Goal: Transaction & Acquisition: Purchase product/service

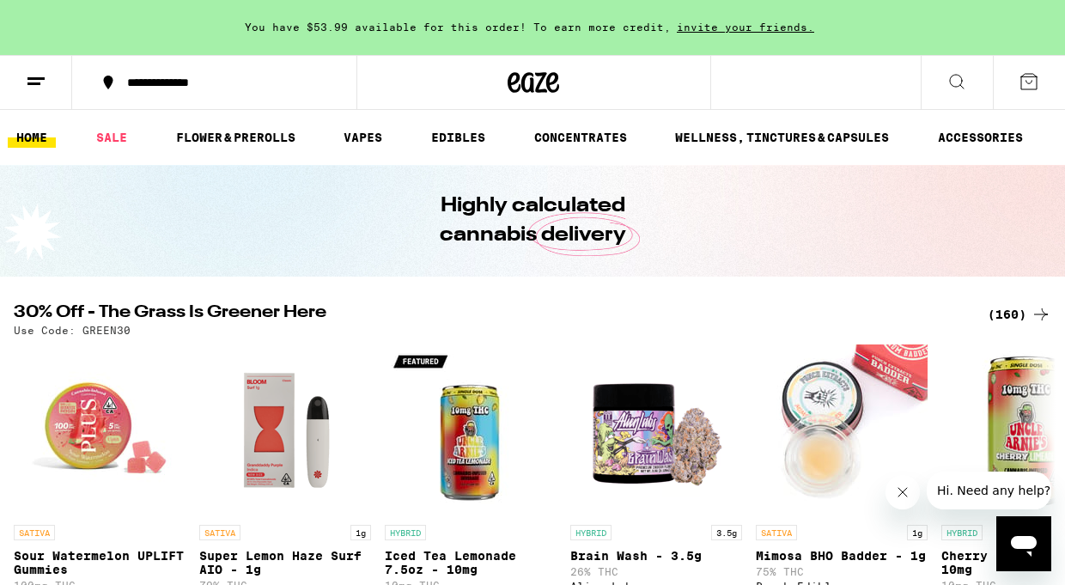
click at [1010, 311] on div "(160)" at bounding box center [1020, 314] width 64 height 21
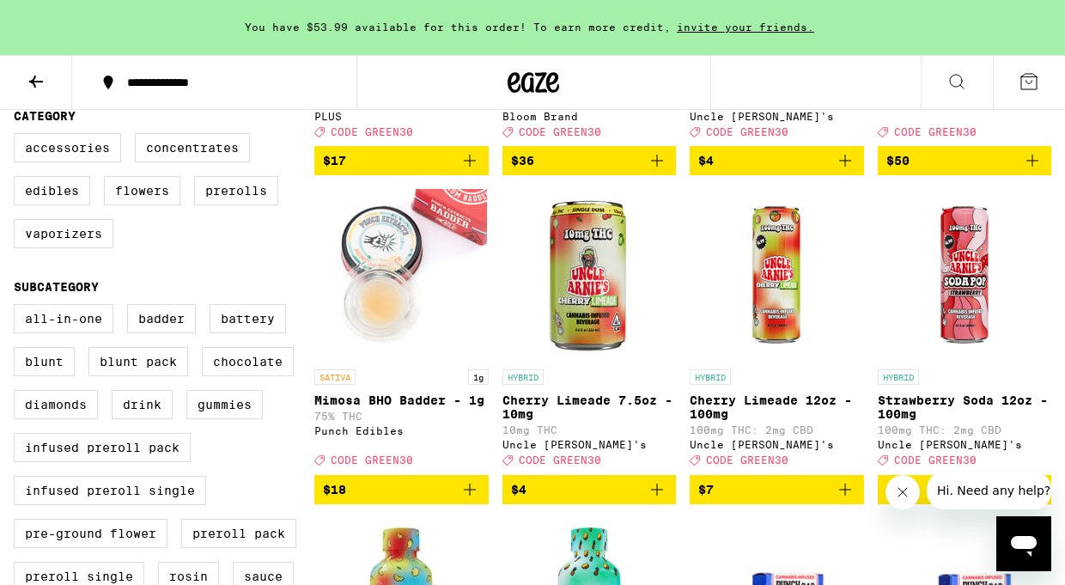
scroll to position [525, 0]
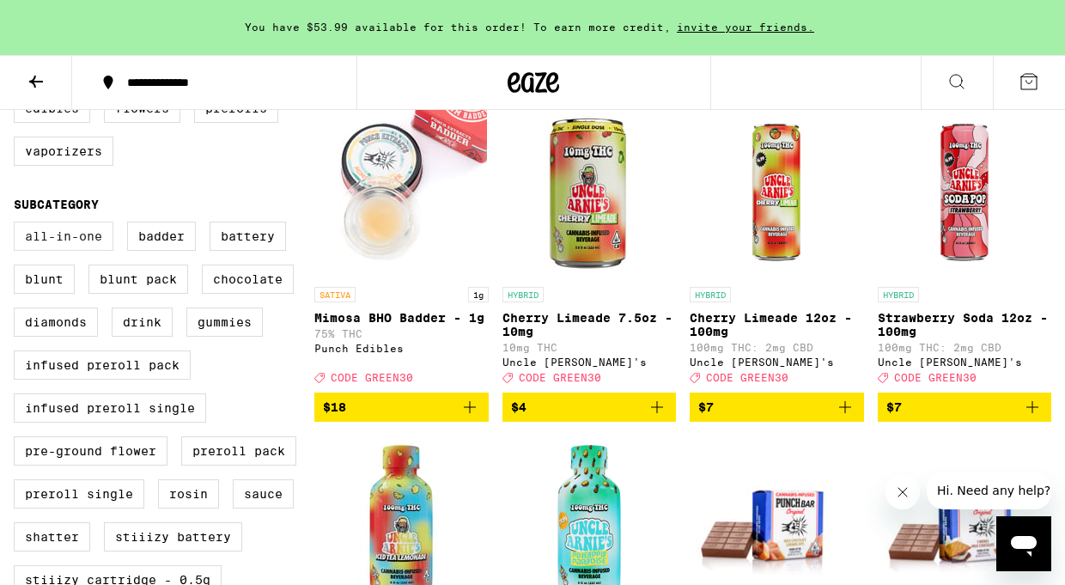
click at [82, 251] on label "All-In-One" at bounding box center [64, 236] width 100 height 29
click at [18, 225] on input "All-In-One" at bounding box center [17, 224] width 1 height 1
checkbox input "true"
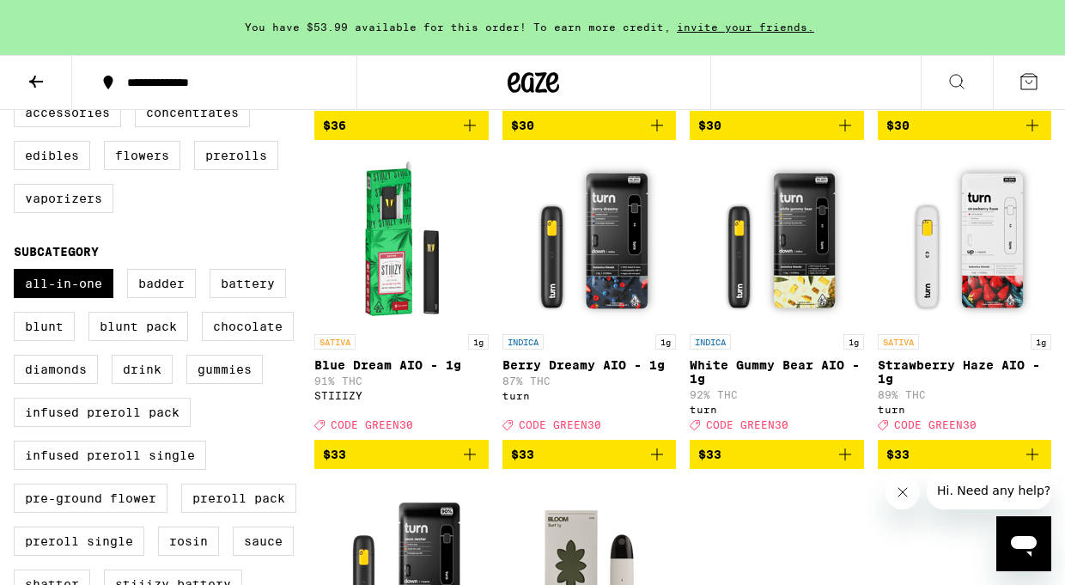
scroll to position [477, 0]
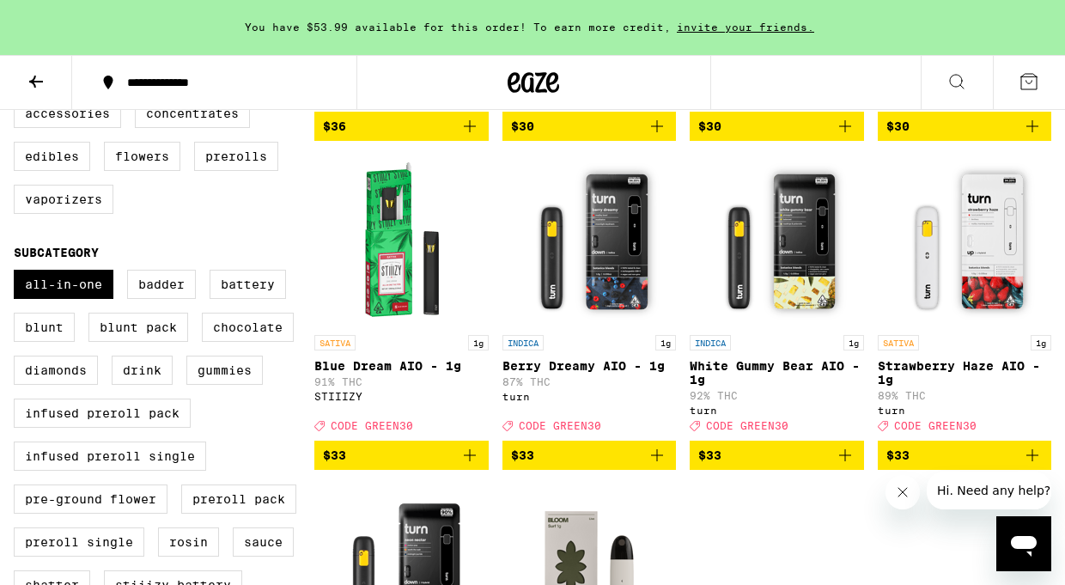
click at [658, 466] on icon "Add to bag" at bounding box center [657, 455] width 21 height 21
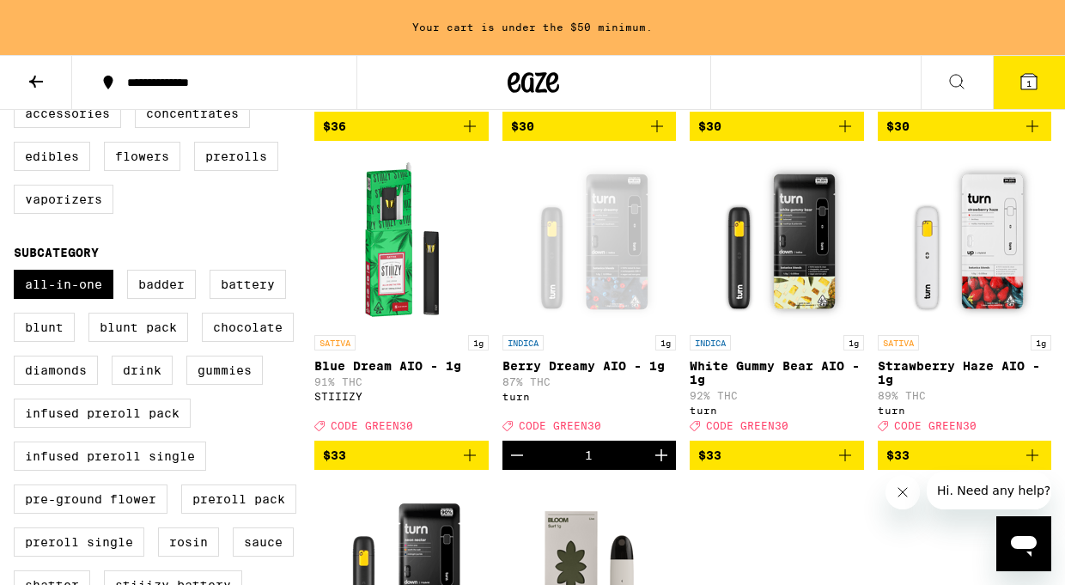
click at [849, 466] on icon "Add to bag" at bounding box center [845, 455] width 21 height 21
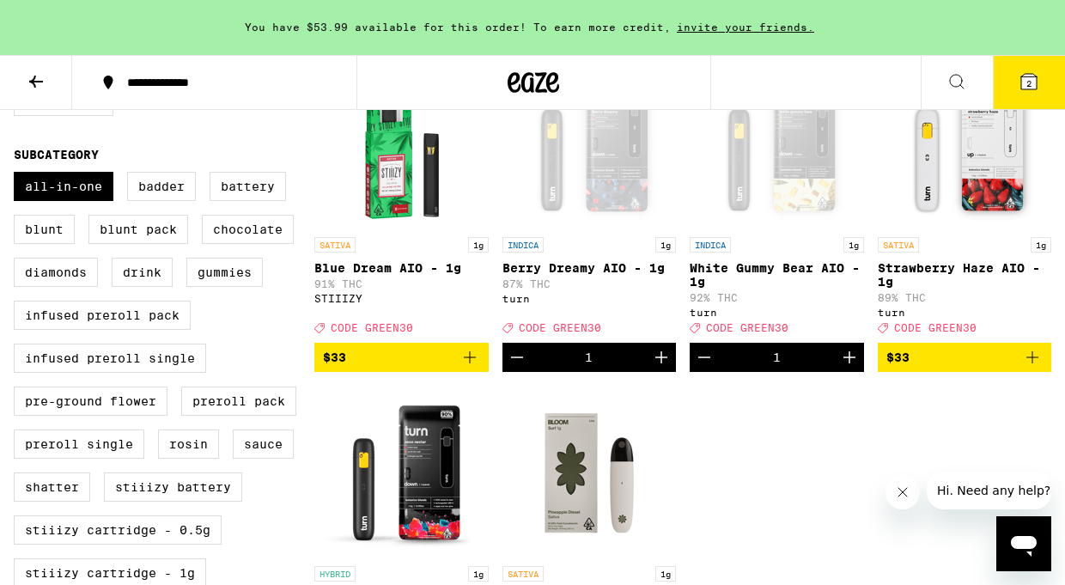
scroll to position [584, 0]
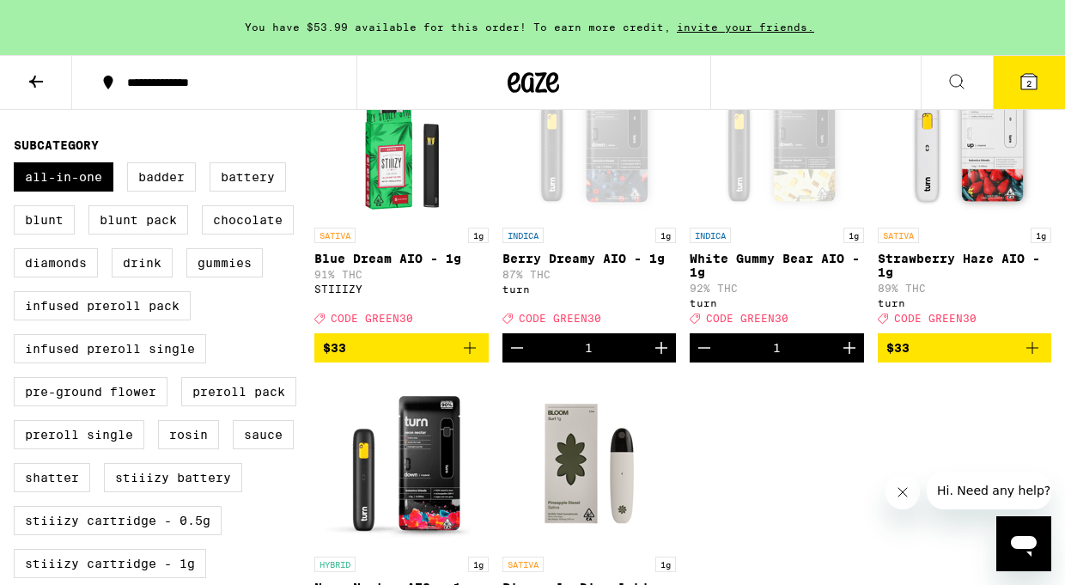
click at [1035, 358] on icon "Add to bag" at bounding box center [1032, 348] width 21 height 21
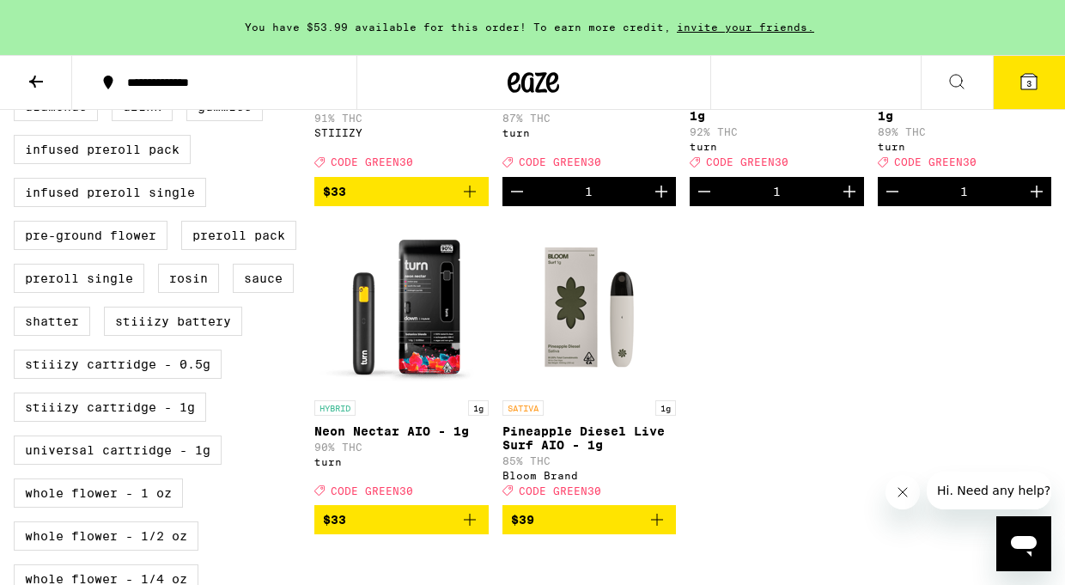
scroll to position [784, 0]
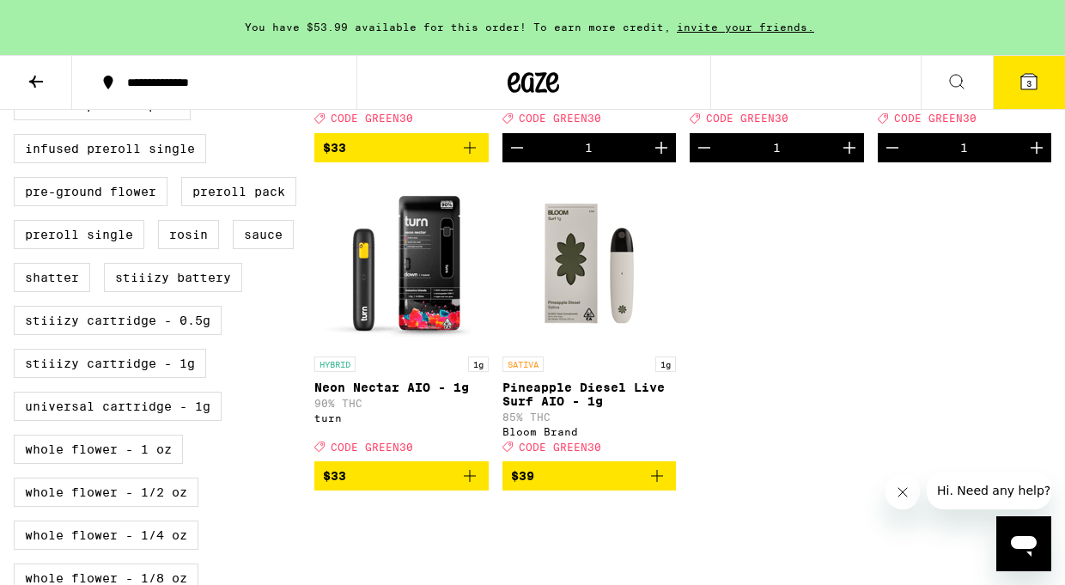
click at [469, 486] on icon "Add to bag" at bounding box center [470, 476] width 21 height 21
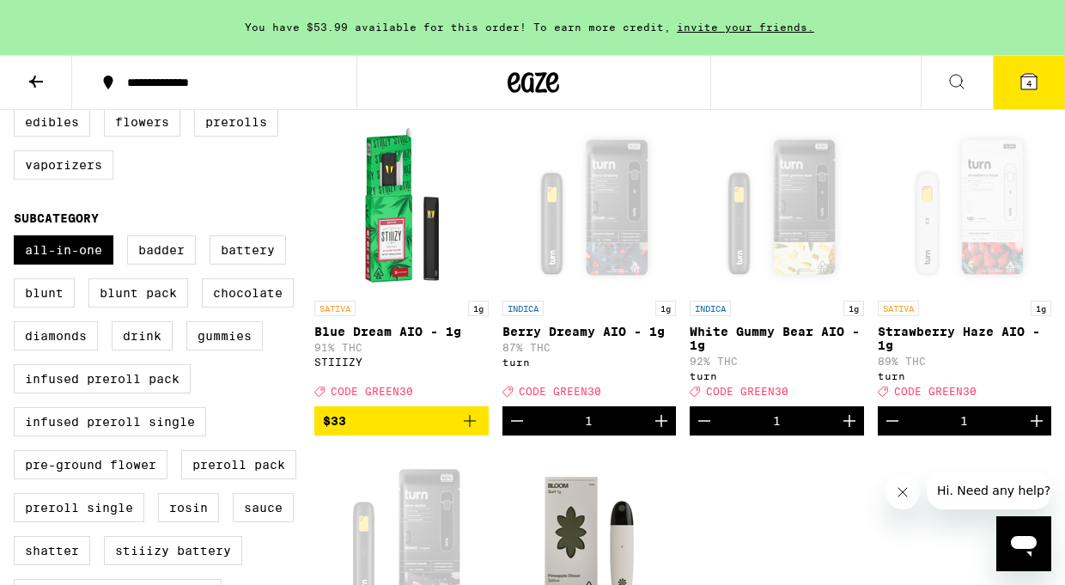
scroll to position [503, 0]
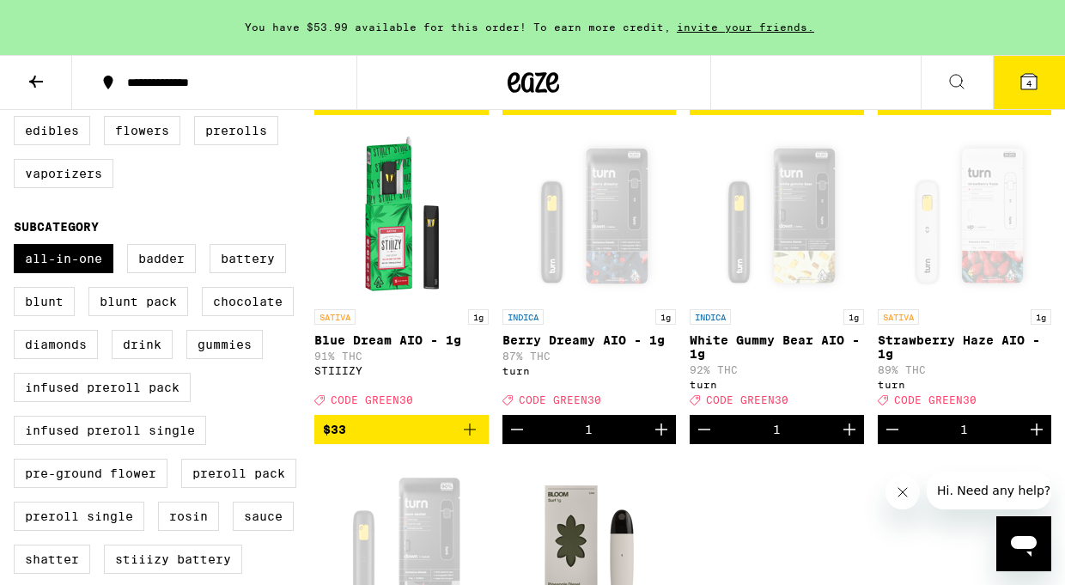
click at [850, 440] on icon "Increment" at bounding box center [849, 429] width 21 height 21
click at [1040, 440] on icon "Increment" at bounding box center [1037, 429] width 21 height 21
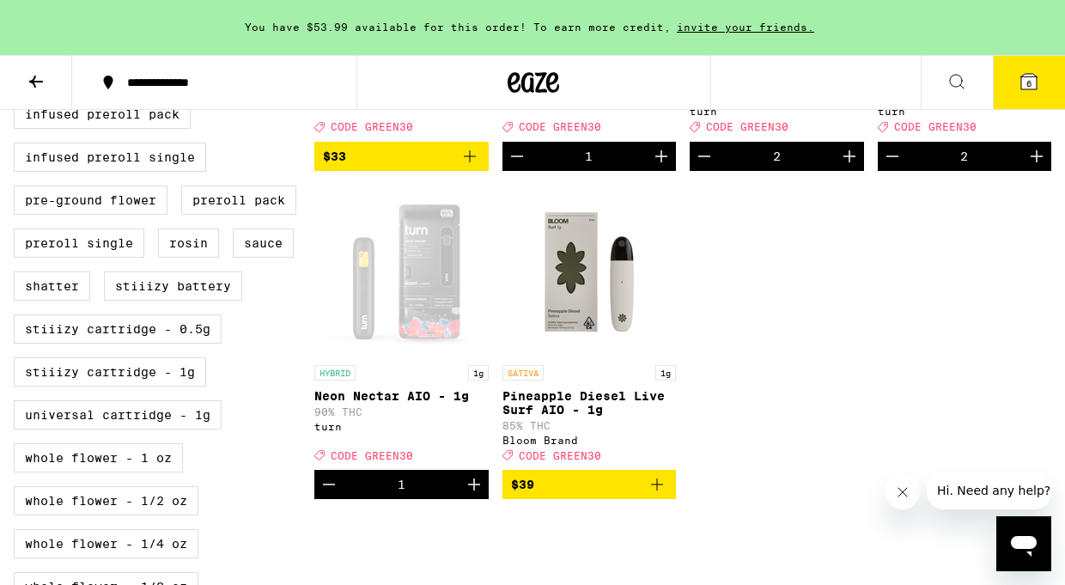
scroll to position [783, 0]
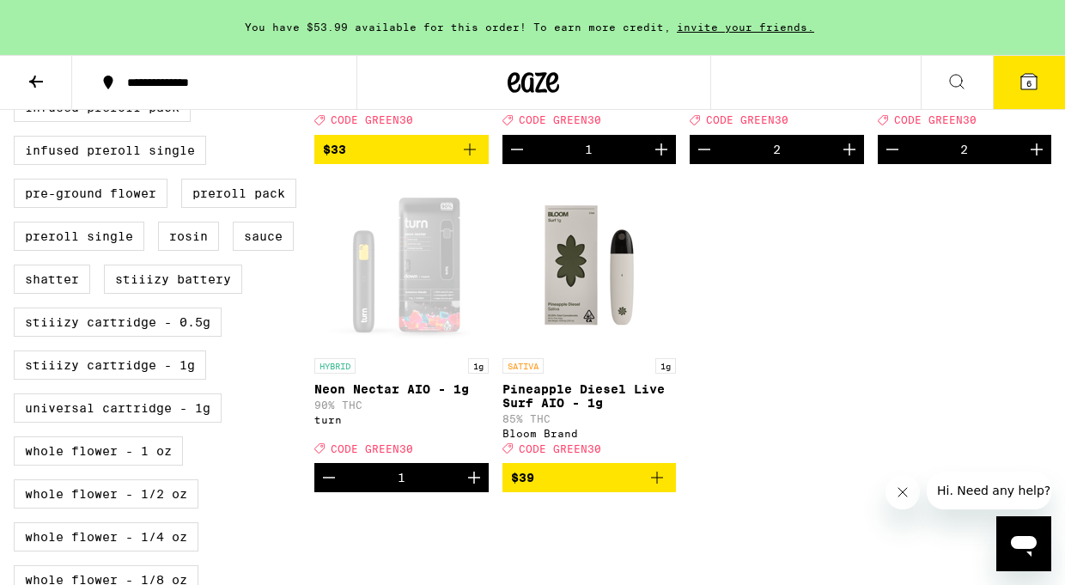
click at [1028, 74] on icon at bounding box center [1028, 81] width 15 height 15
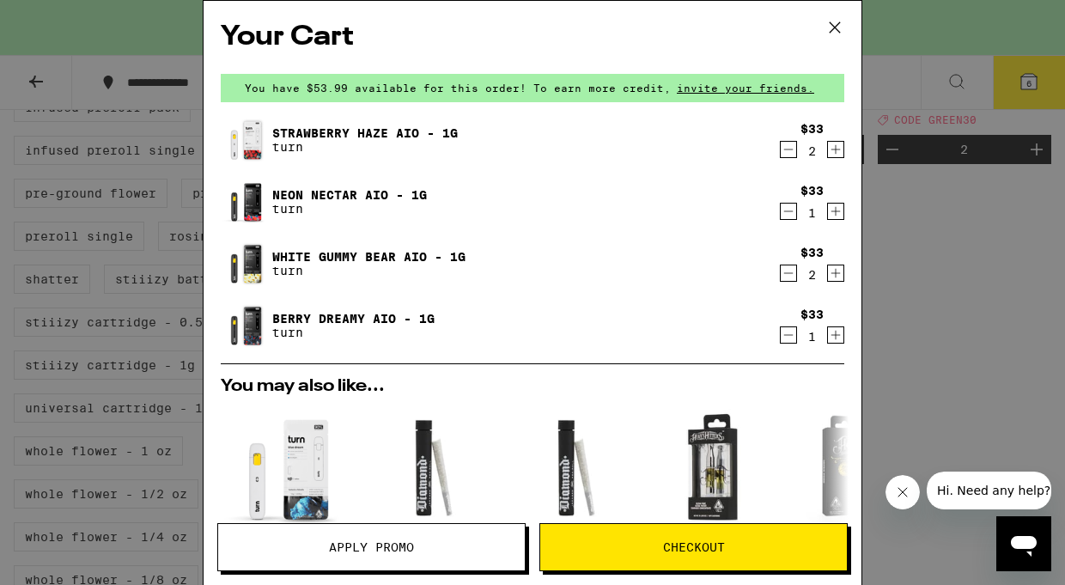
click at [370, 548] on span "Apply Promo" at bounding box center [371, 547] width 85 height 12
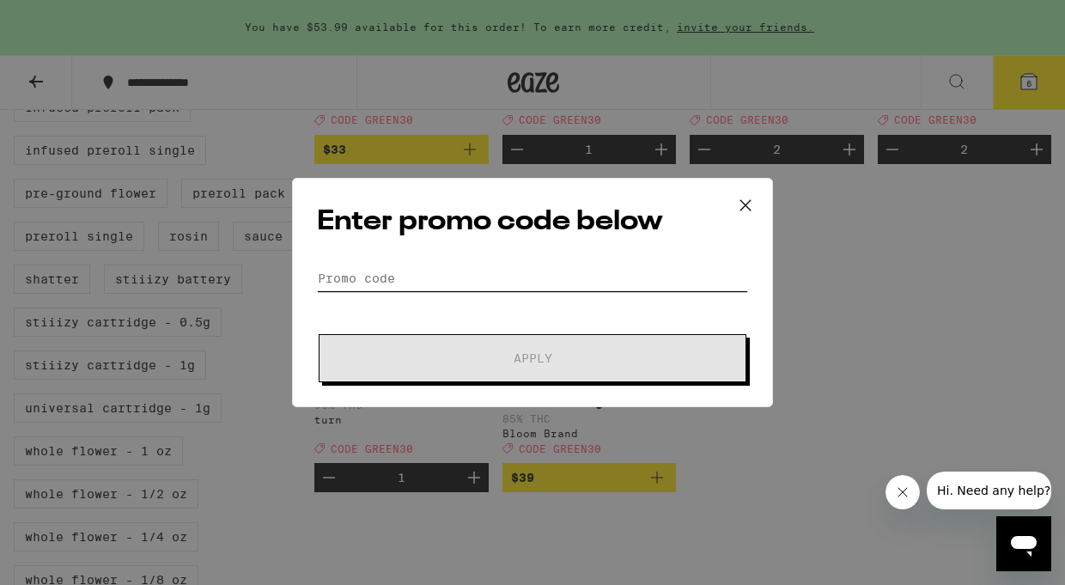
click at [349, 277] on input "Promo Code" at bounding box center [532, 278] width 431 height 26
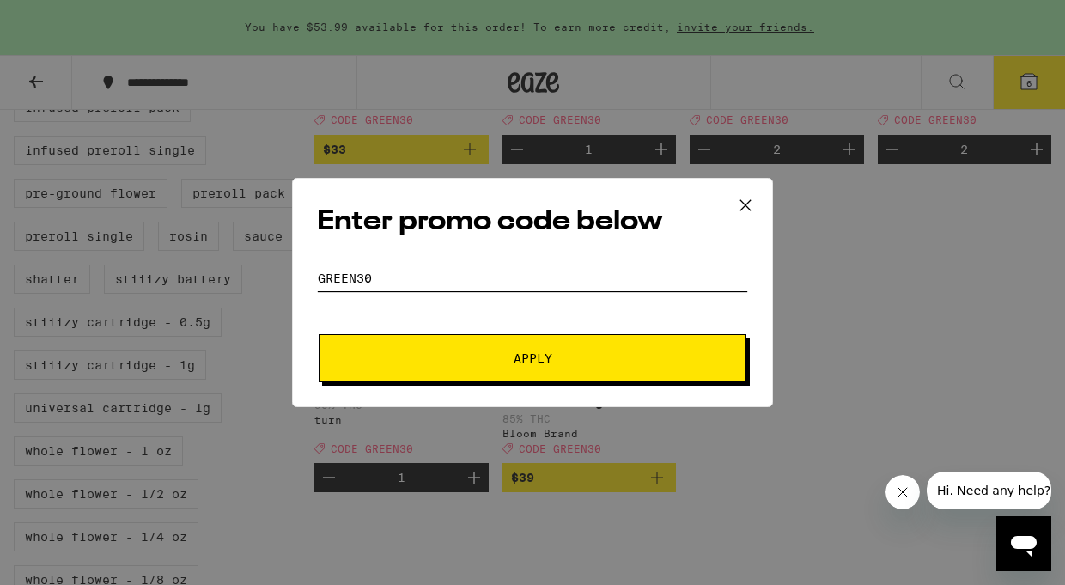
type input "green30"
click at [442, 362] on span "Apply" at bounding box center [532, 358] width 309 height 12
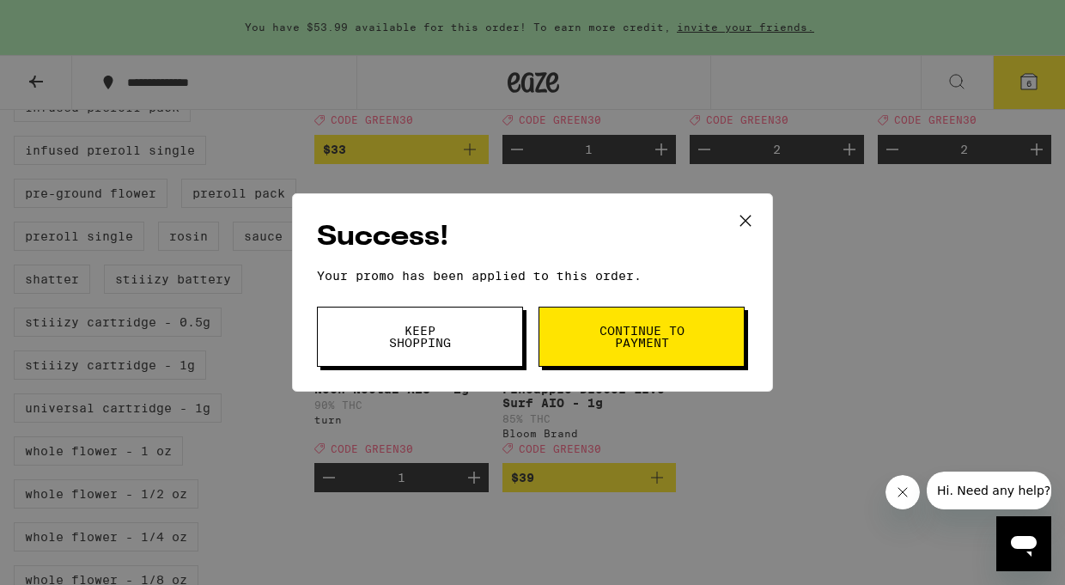
click at [671, 338] on span "Continue to payment" at bounding box center [642, 337] width 88 height 24
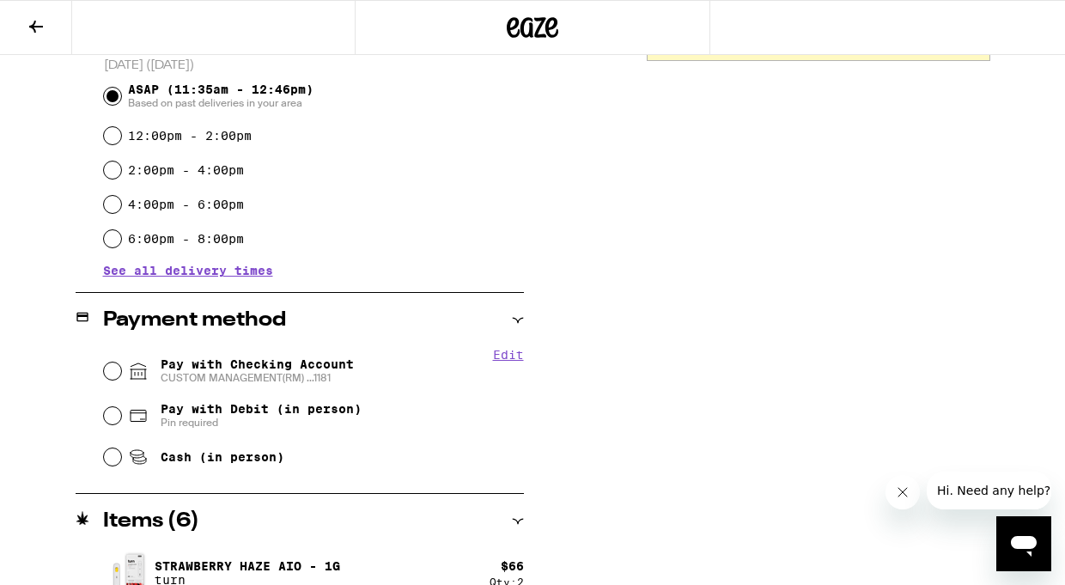
scroll to position [482, 0]
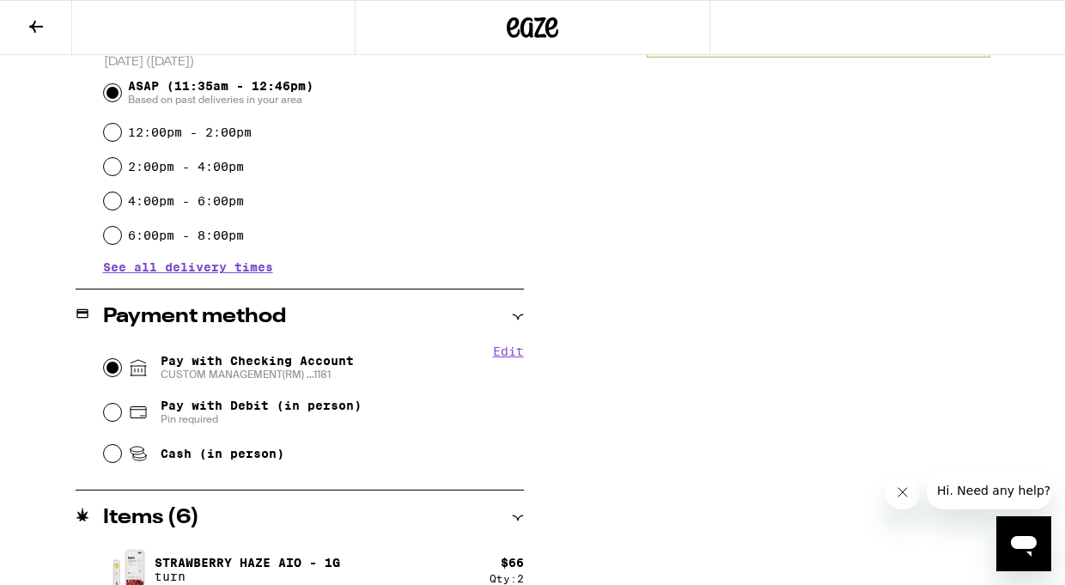
click at [116, 371] on input "Pay with Checking Account CUSTOM MANAGEMENT(RM) ...1181" at bounding box center [112, 367] width 17 height 17
radio input "true"
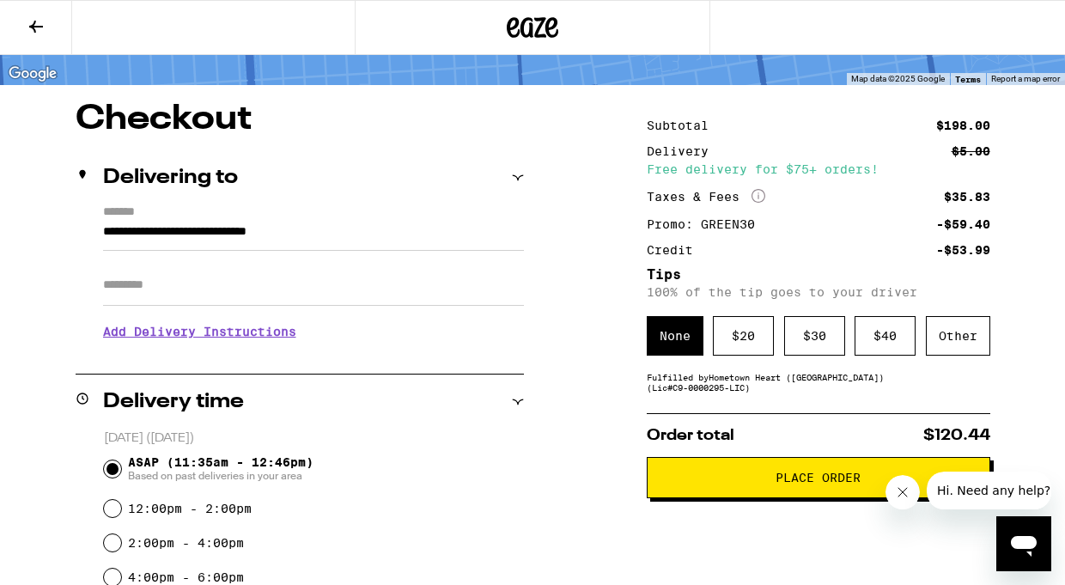
scroll to position [143, 0]
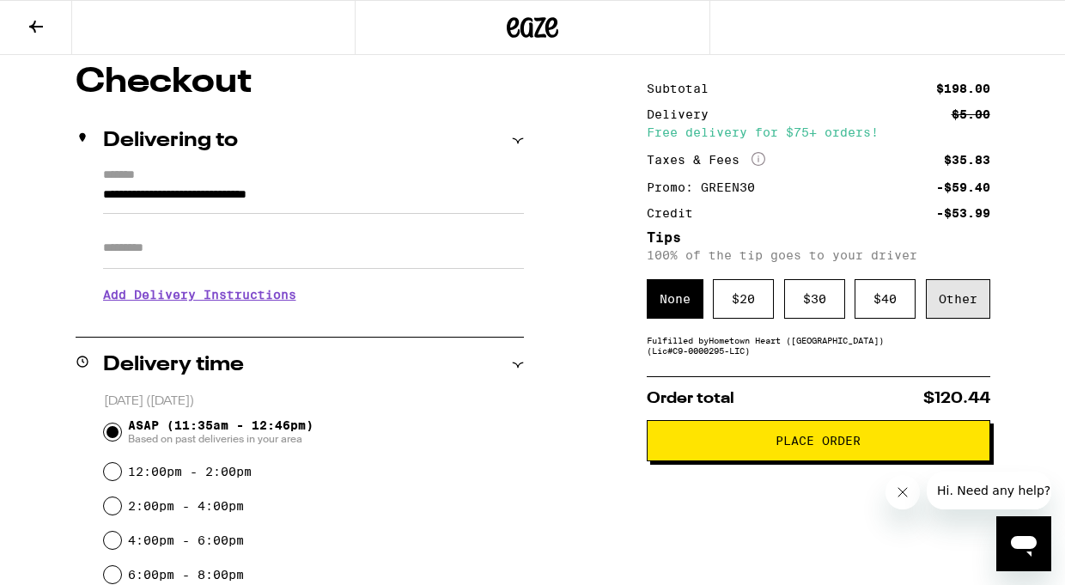
click at [970, 307] on div "Other" at bounding box center [958, 299] width 64 height 40
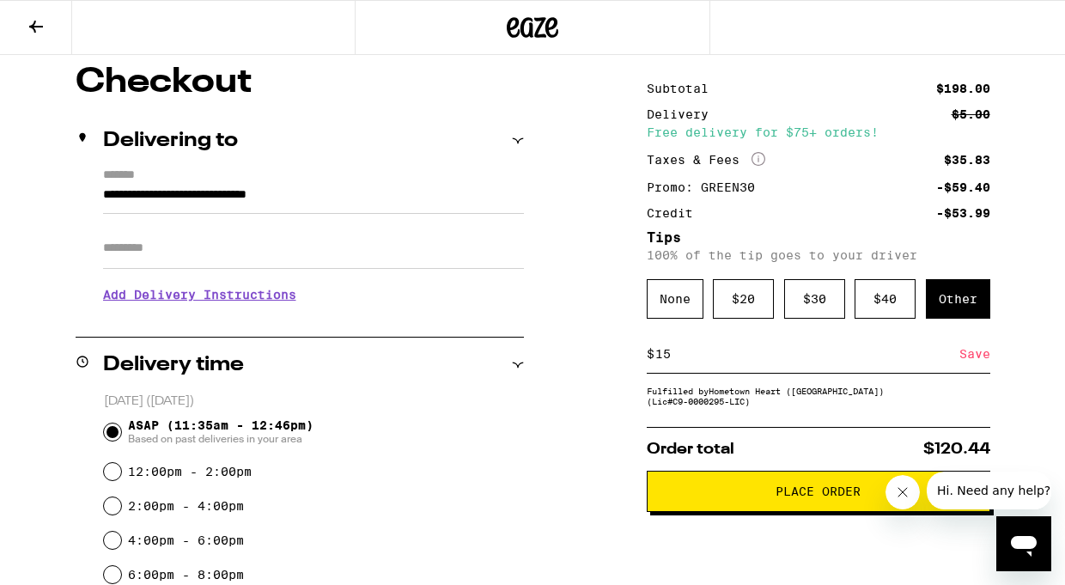
type input "15"
click at [972, 365] on div "Save" at bounding box center [975, 354] width 31 height 38
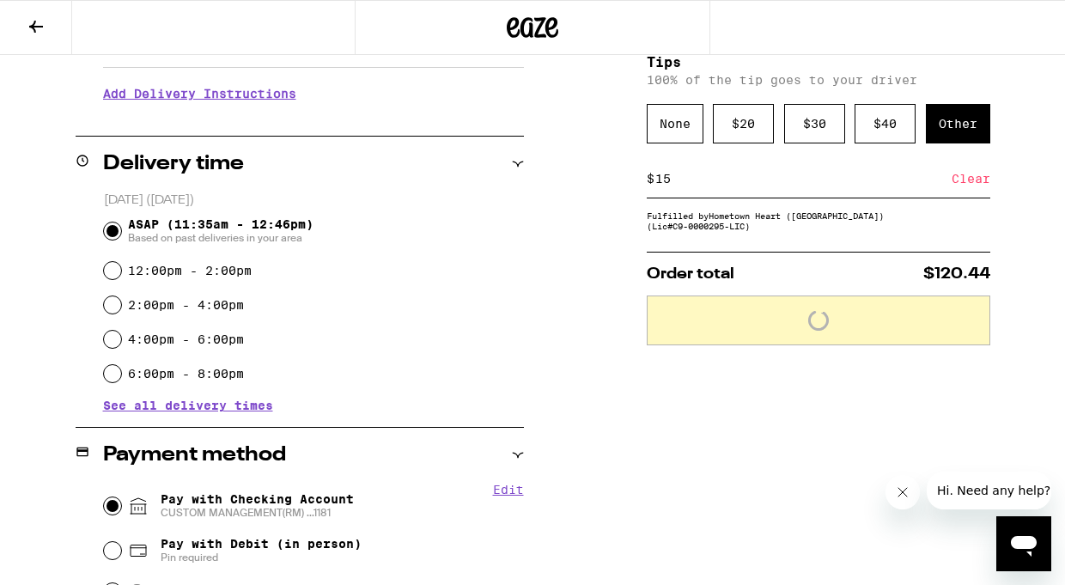
scroll to position [368, 0]
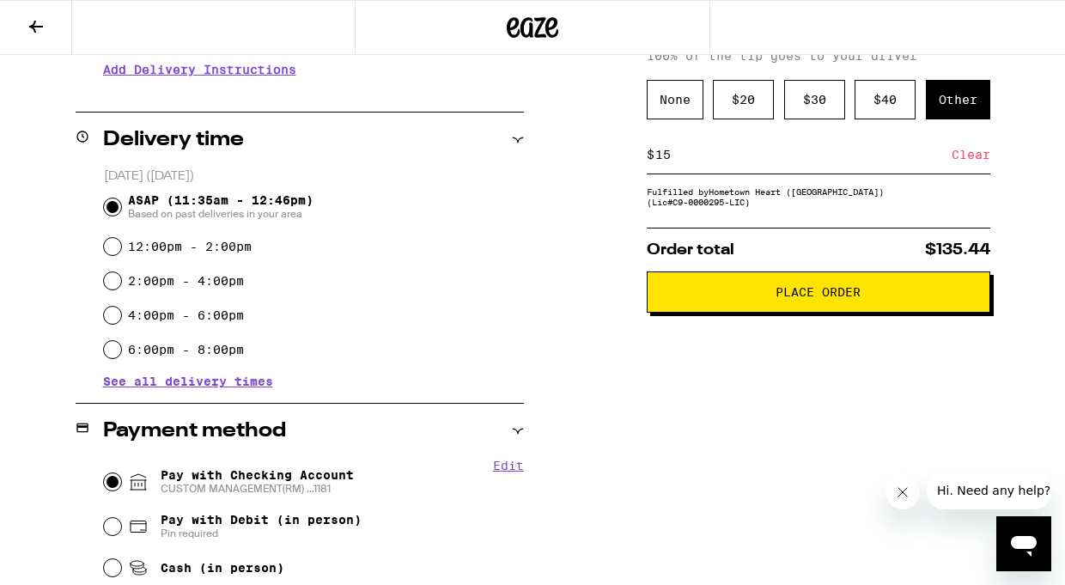
click at [898, 485] on icon "Close message from company" at bounding box center [903, 492] width 14 height 14
click at [820, 296] on span "Place Order" at bounding box center [818, 292] width 85 height 12
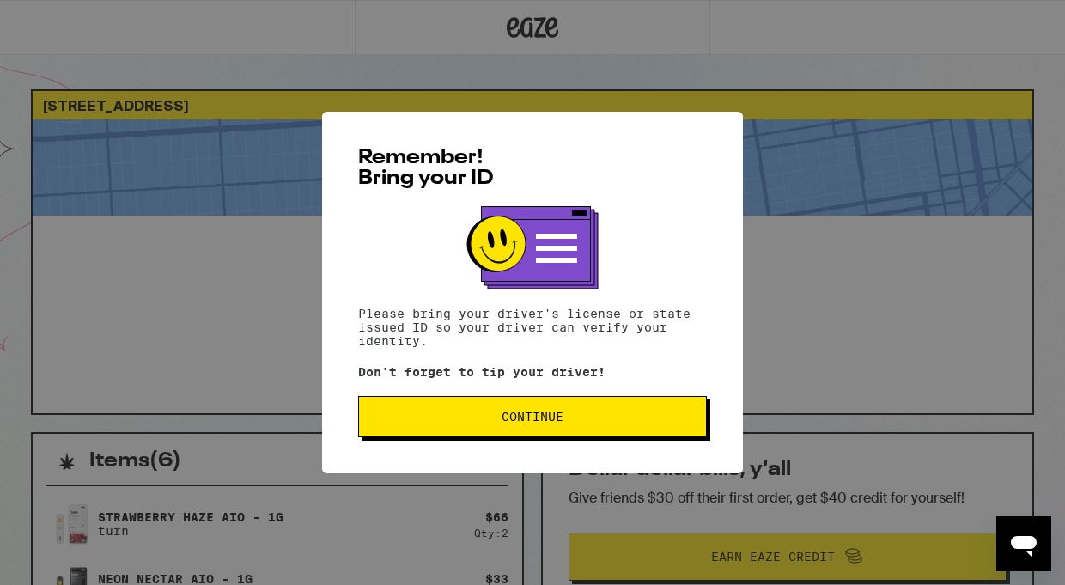
click at [532, 418] on span "Continue" at bounding box center [533, 417] width 62 height 12
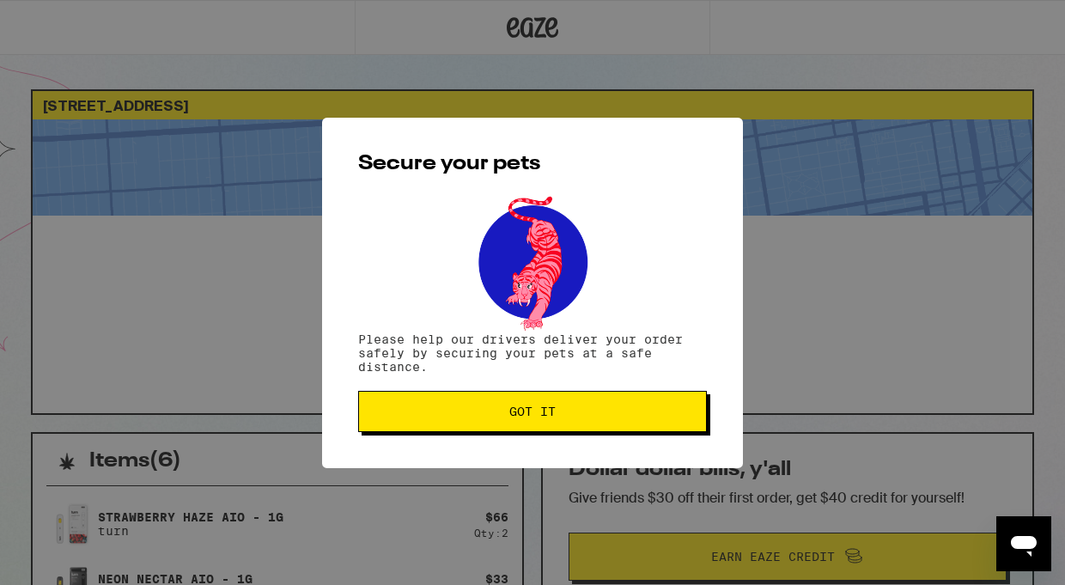
click at [532, 418] on span "Got it" at bounding box center [532, 411] width 46 height 12
